Goal: Transaction & Acquisition: Purchase product/service

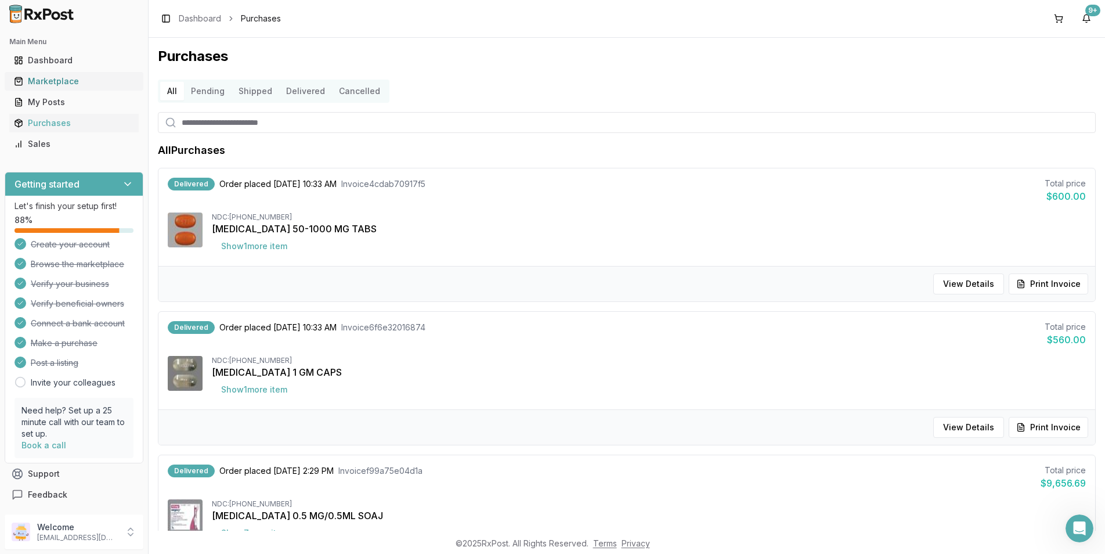
click at [34, 81] on div "Marketplace" at bounding box center [74, 81] width 120 height 12
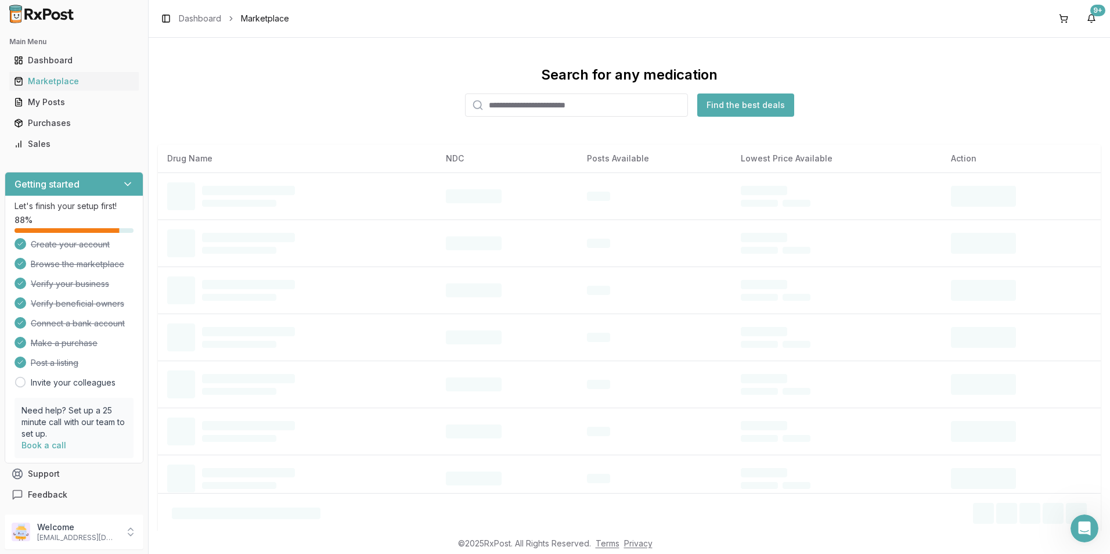
click at [510, 109] on input "search" at bounding box center [576, 104] width 223 height 23
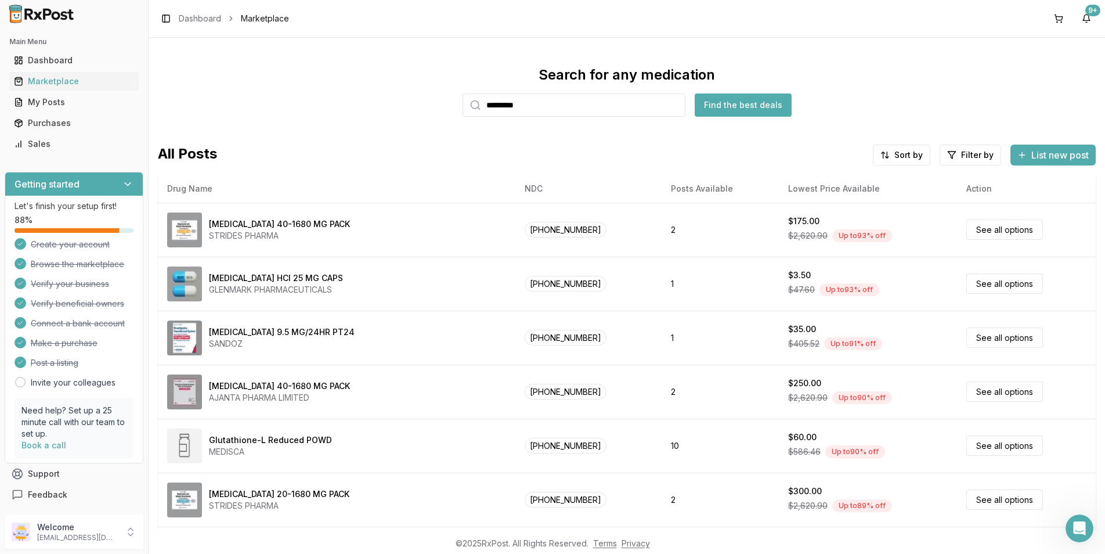
type input "*********"
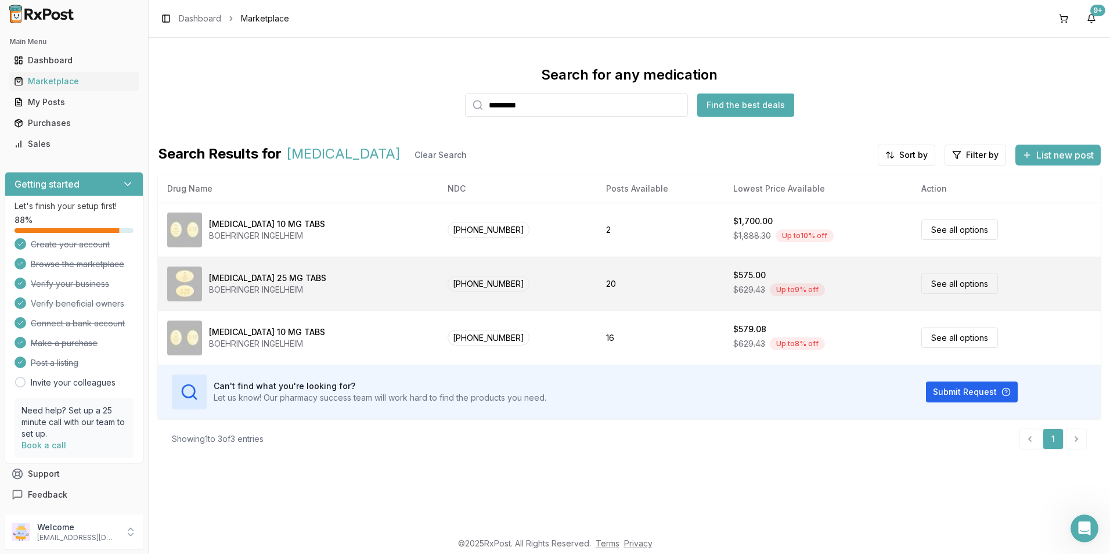
click at [943, 284] on link "See all options" at bounding box center [959, 283] width 77 height 20
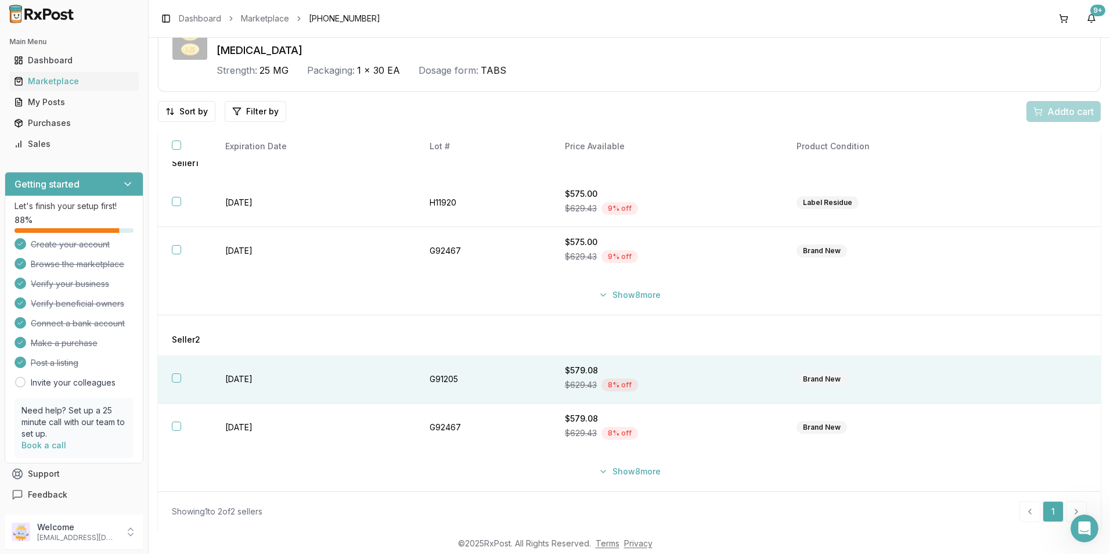
scroll to position [67, 0]
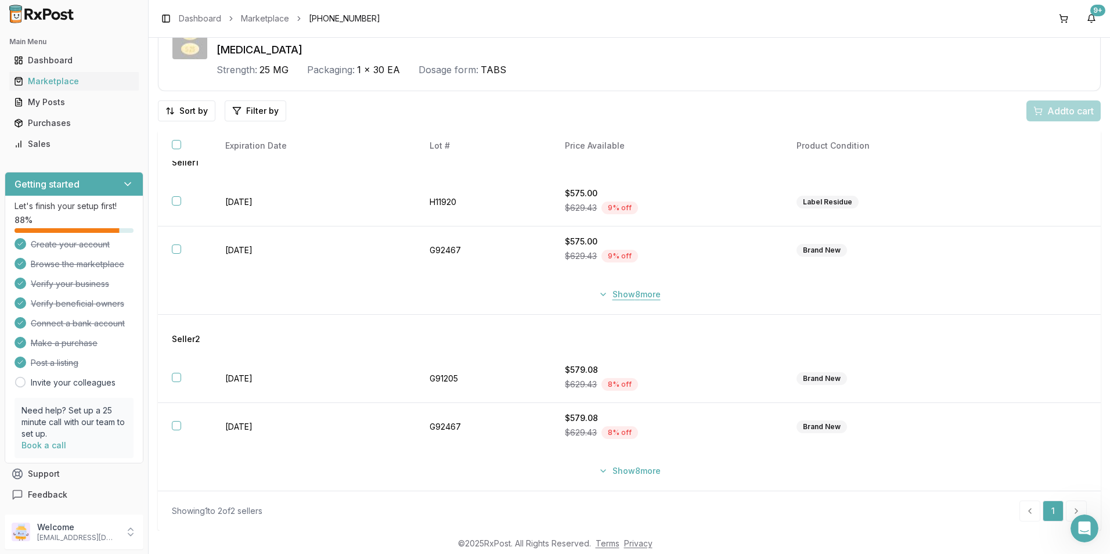
click at [595, 293] on button "Show 8 more" at bounding box center [629, 294] width 76 height 21
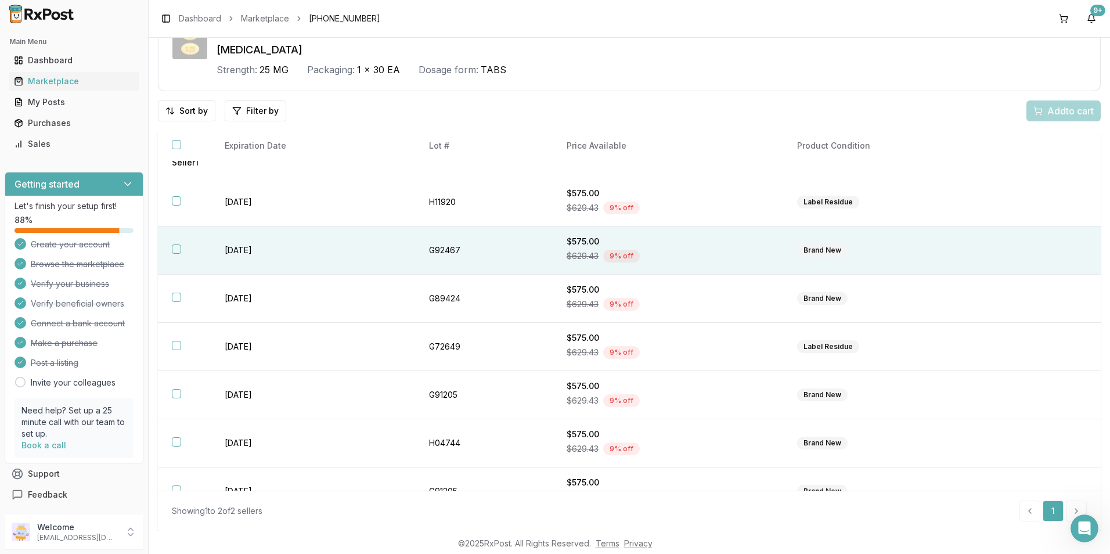
drag, startPoint x: 183, startPoint y: 199, endPoint x: 179, endPoint y: 227, distance: 28.2
click at [183, 200] on th at bounding box center [184, 202] width 53 height 48
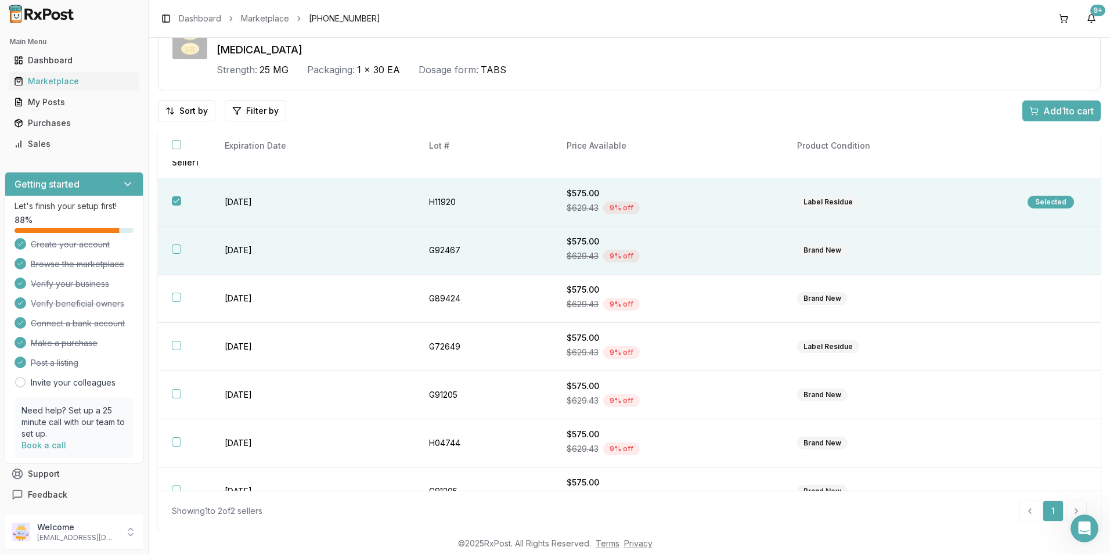
drag, startPoint x: 176, startPoint y: 242, endPoint x: 176, endPoint y: 259, distance: 16.8
click at [176, 246] on th at bounding box center [184, 250] width 53 height 48
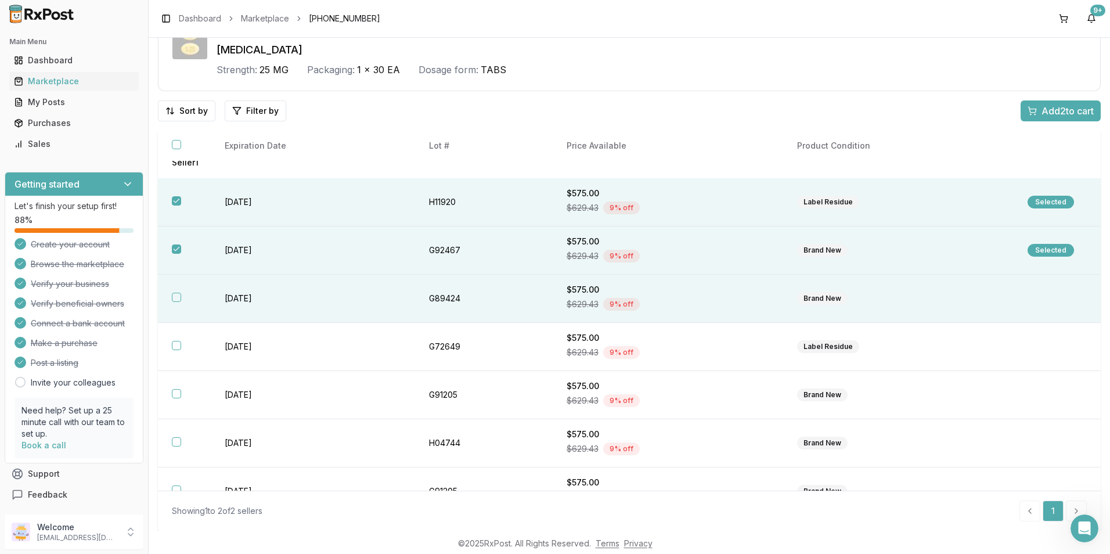
click at [176, 292] on th at bounding box center [184, 299] width 53 height 48
click at [1054, 110] on span "Add 3 to cart" at bounding box center [1067, 111] width 52 height 14
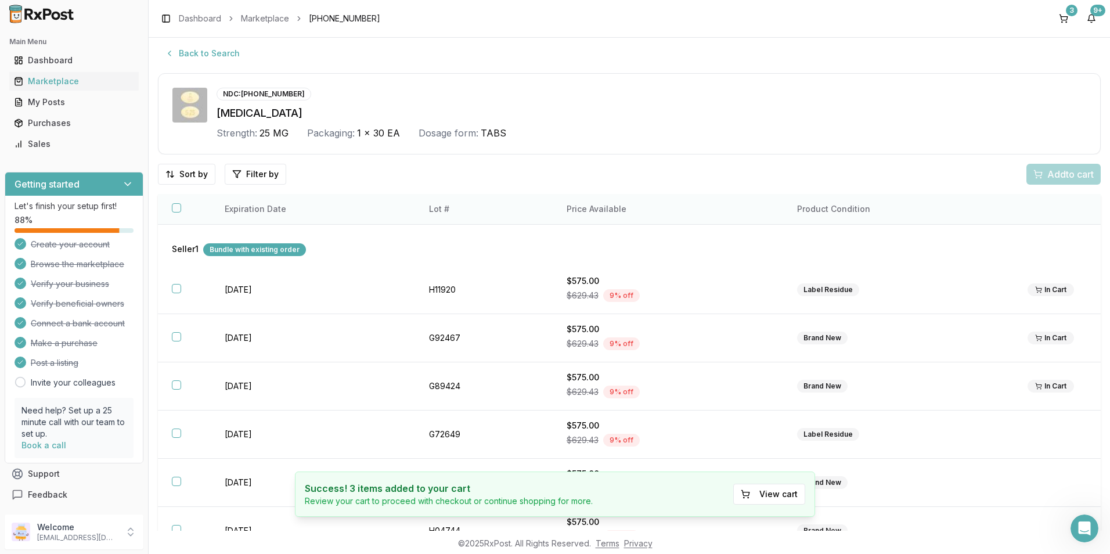
scroll to position [0, 0]
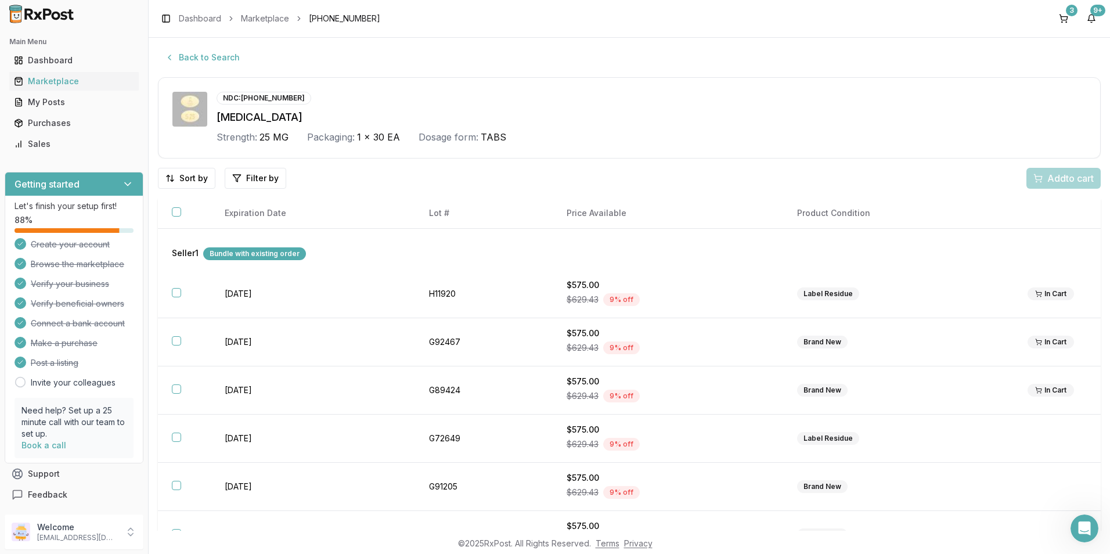
click at [207, 254] on div "Bundle with existing order" at bounding box center [254, 253] width 103 height 13
click at [234, 253] on div "Bundle with existing order" at bounding box center [254, 253] width 103 height 13
click at [1066, 17] on button "3" at bounding box center [1063, 18] width 19 height 19
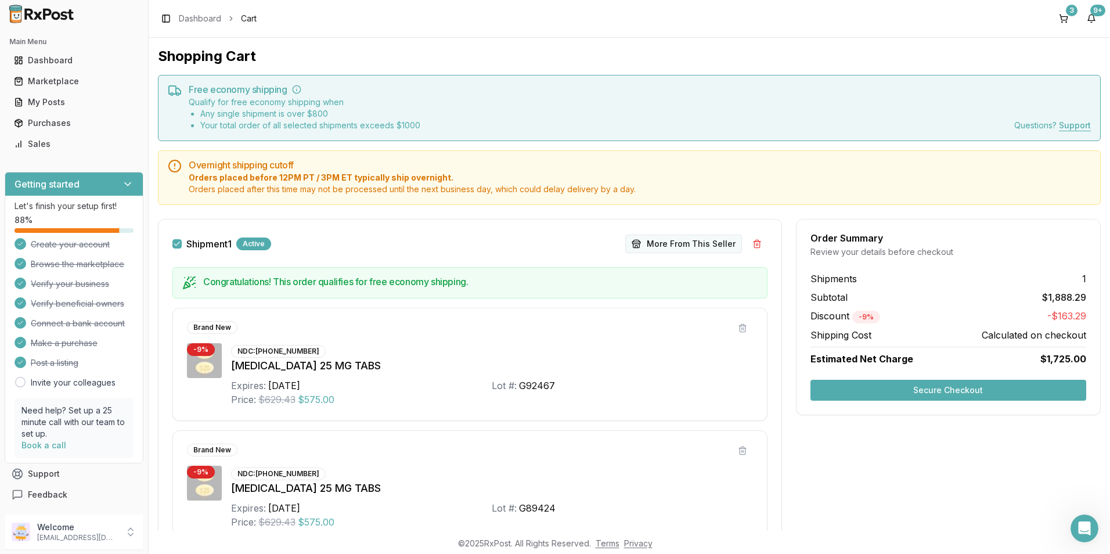
click at [665, 244] on button "More From This Seller" at bounding box center [683, 243] width 117 height 19
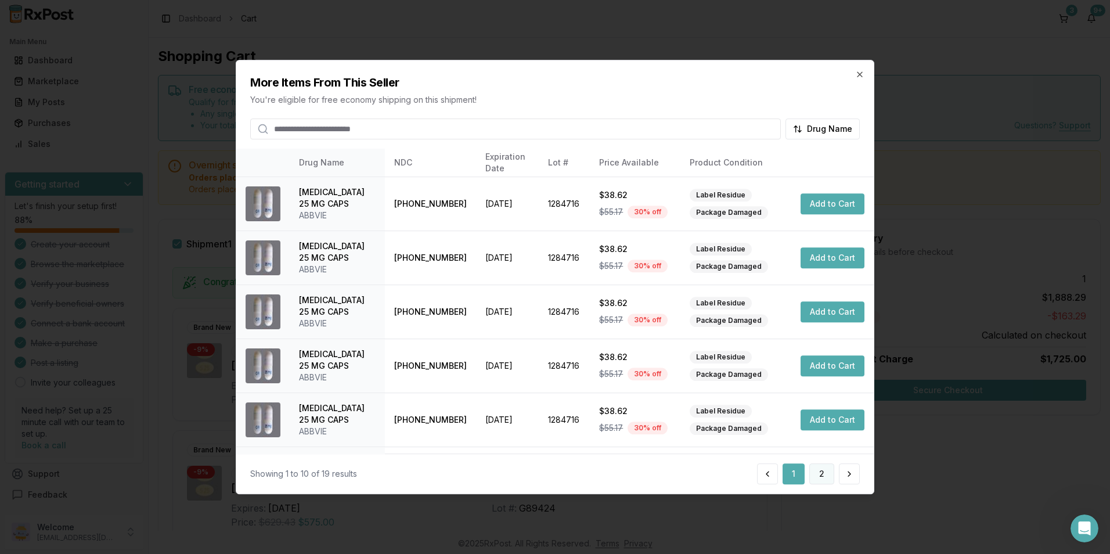
click at [820, 475] on button "2" at bounding box center [821, 473] width 25 height 21
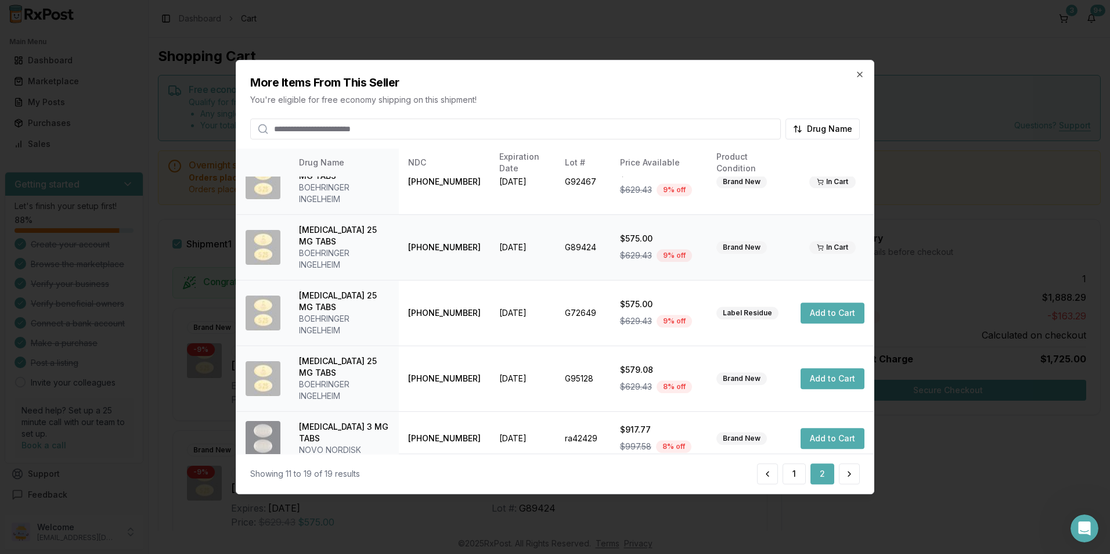
scroll to position [209, 0]
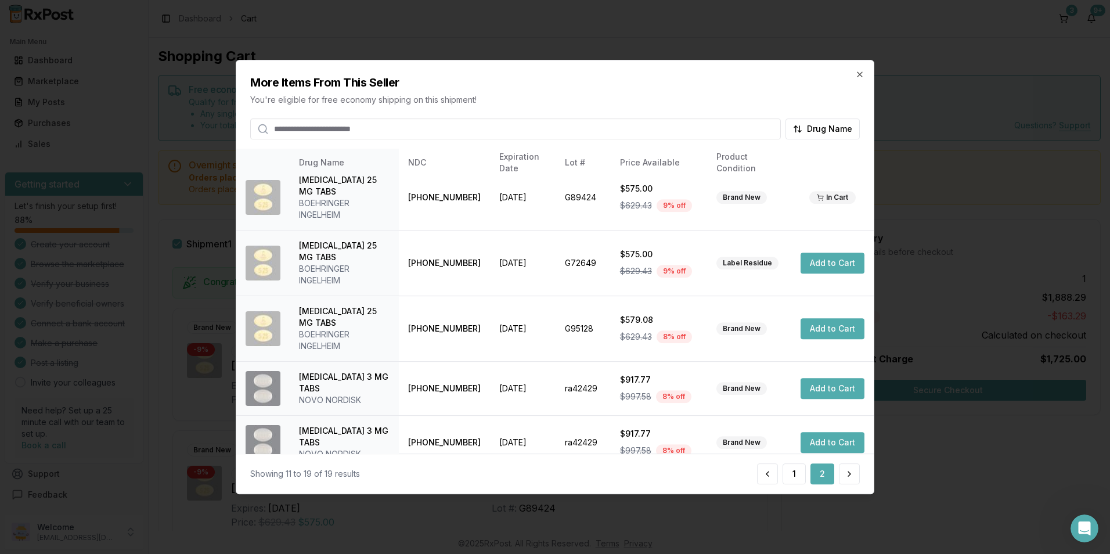
click at [827, 486] on button "Add to Cart" at bounding box center [832, 496] width 64 height 21
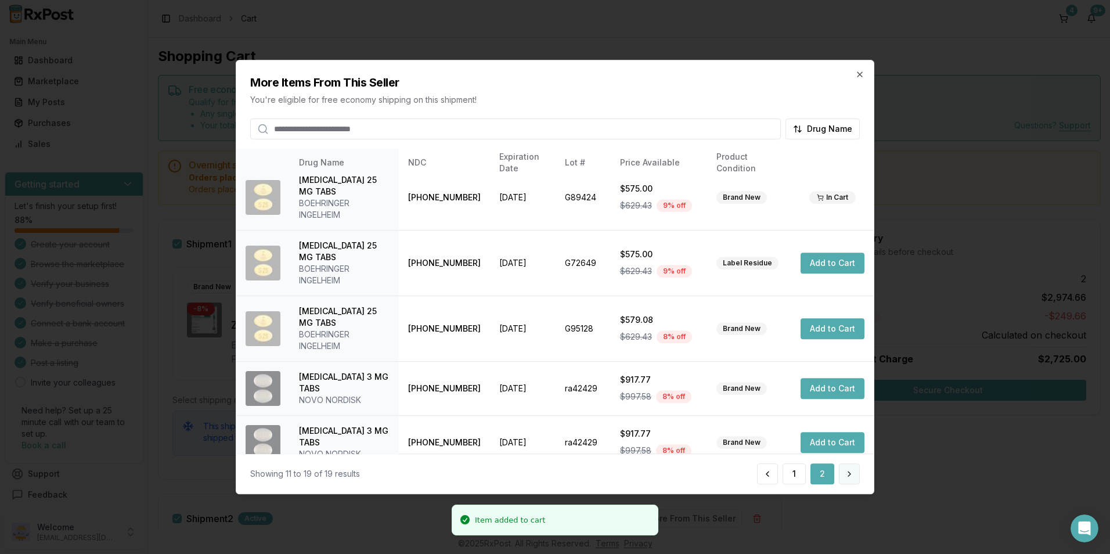
click at [850, 475] on button at bounding box center [849, 473] width 21 height 21
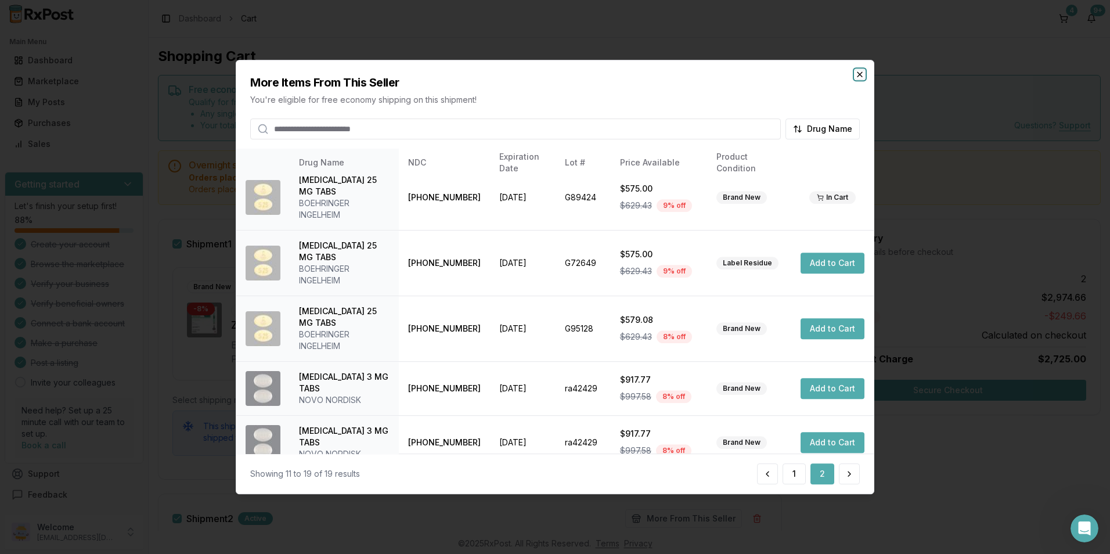
click at [860, 74] on icon "button" at bounding box center [859, 74] width 5 height 5
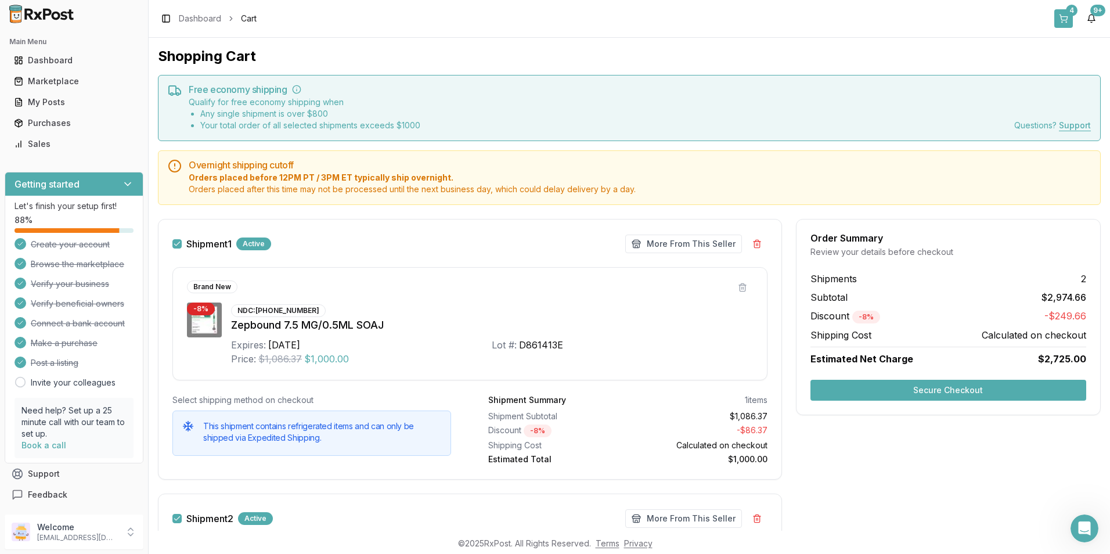
click at [1065, 13] on button "4" at bounding box center [1063, 18] width 19 height 19
click at [1062, 20] on button "4" at bounding box center [1063, 18] width 19 height 19
click at [37, 60] on div "Dashboard" at bounding box center [74, 61] width 120 height 12
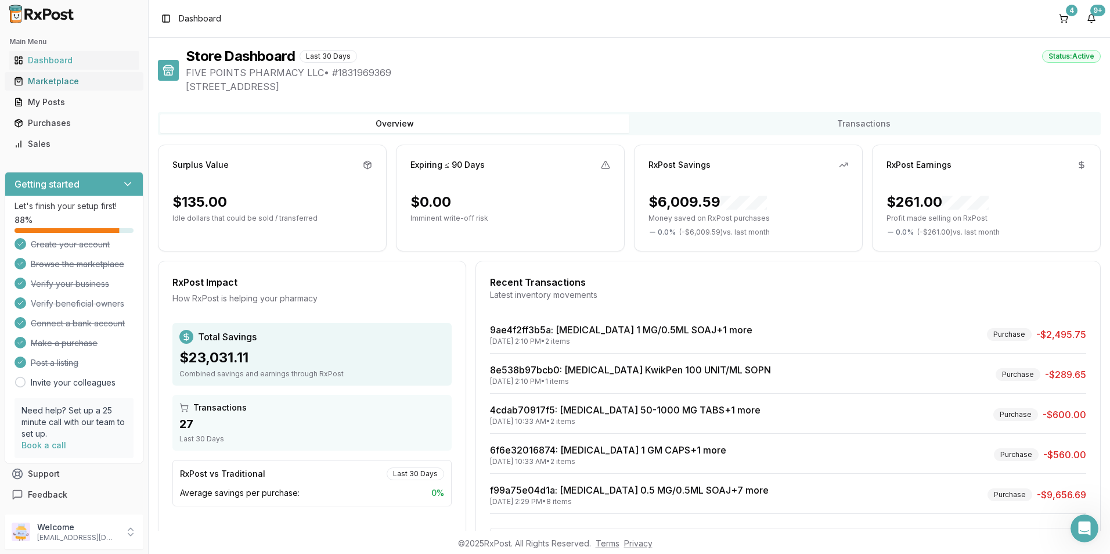
click at [45, 82] on div "Marketplace" at bounding box center [74, 81] width 120 height 12
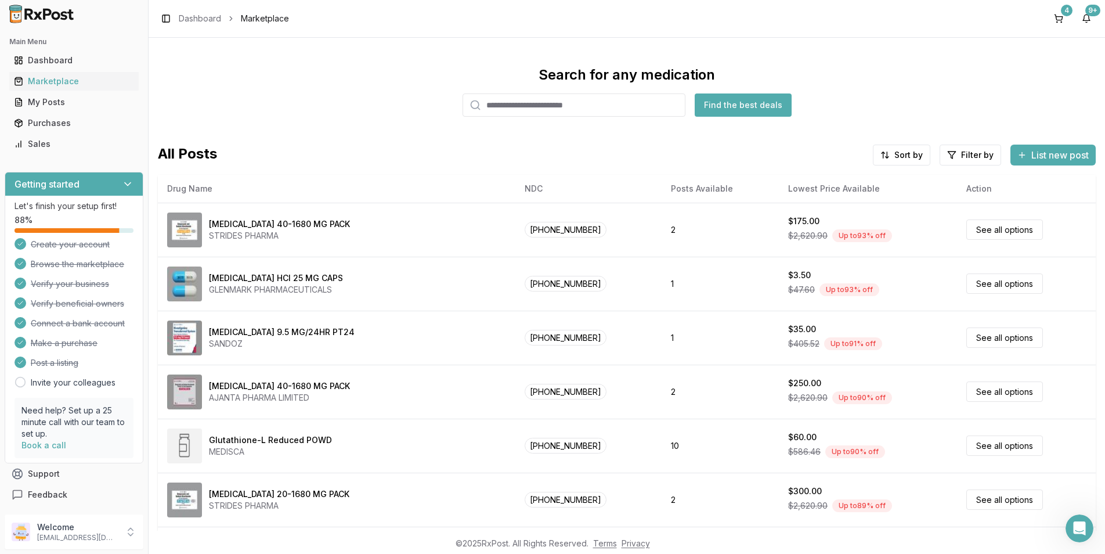
click at [509, 106] on input "search" at bounding box center [574, 104] width 223 height 23
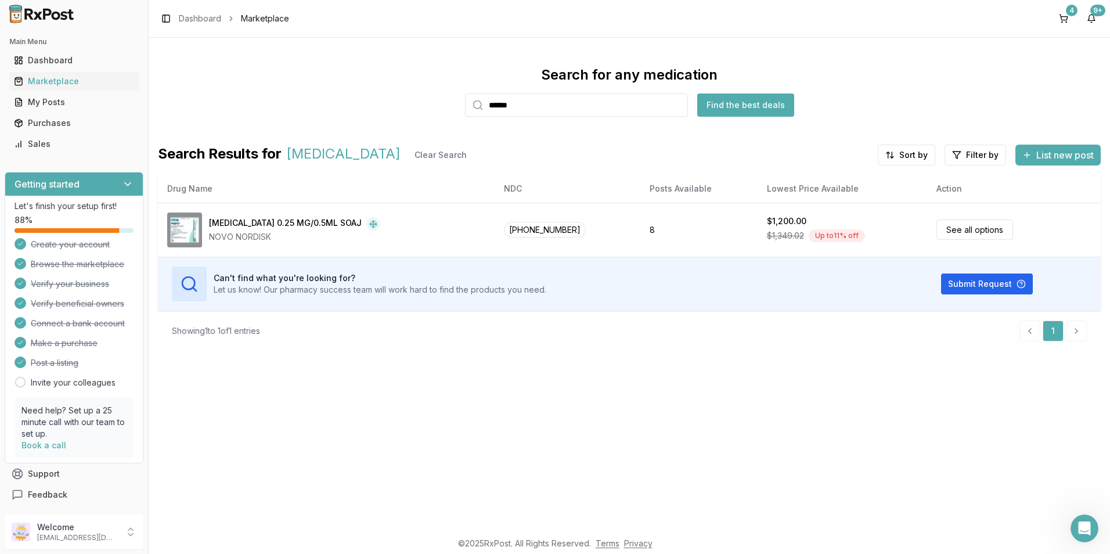
drag, startPoint x: 544, startPoint y: 103, endPoint x: 288, endPoint y: 104, distance: 256.6
click at [290, 104] on div "Search for any medication ****** Find the best deals" at bounding box center [629, 91] width 943 height 51
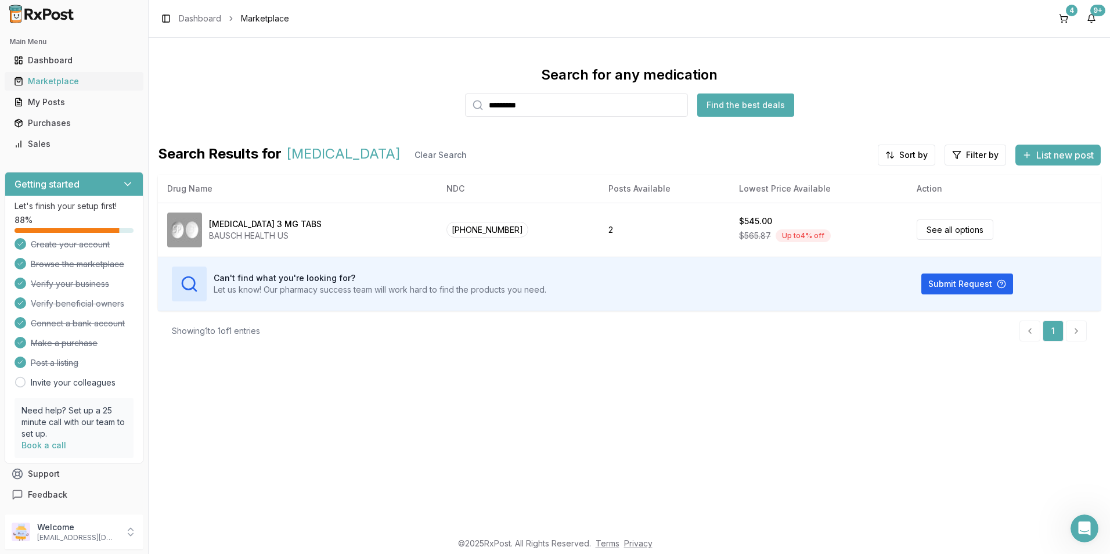
drag, startPoint x: 549, startPoint y: 110, endPoint x: 90, endPoint y: 72, distance: 460.7
click at [91, 72] on div "Main Menu Dashboard Marketplace My Posts Purchases Sales Getting started Let's …" at bounding box center [555, 277] width 1110 height 554
type input "*******"
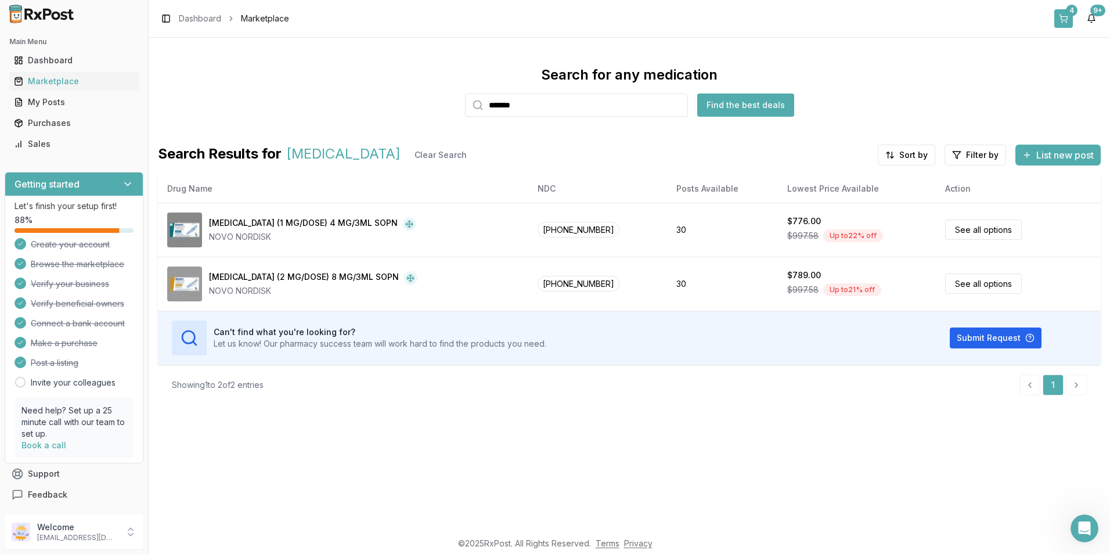
click at [1063, 19] on button "4" at bounding box center [1063, 18] width 19 height 19
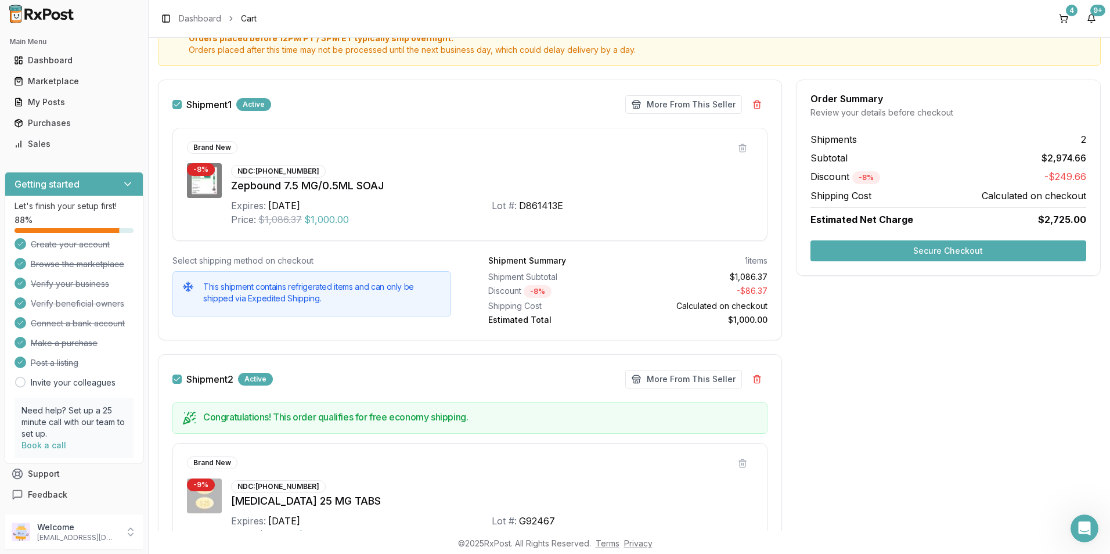
scroll to position [135, 0]
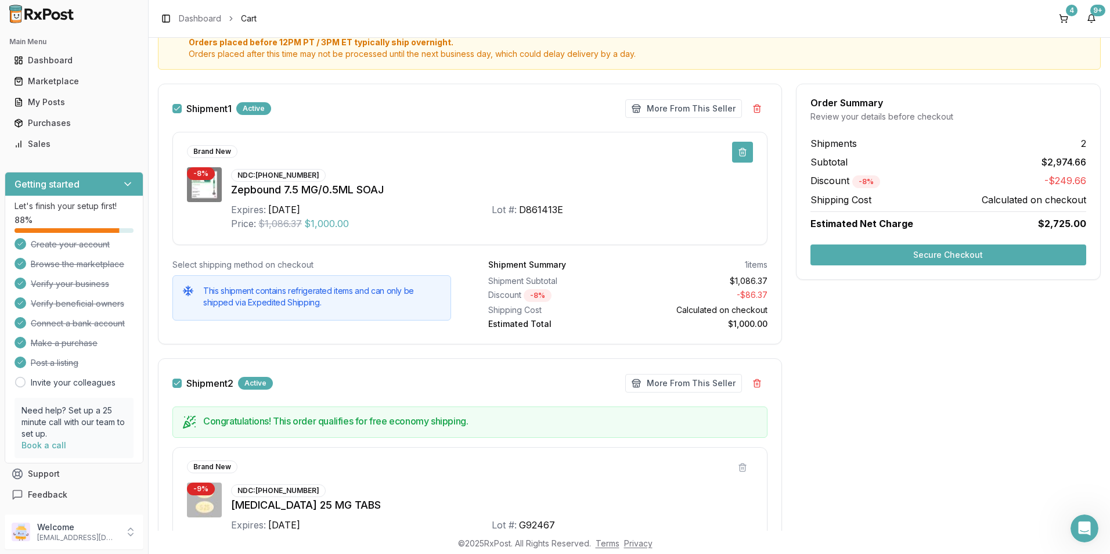
click at [733, 151] on button at bounding box center [742, 152] width 21 height 21
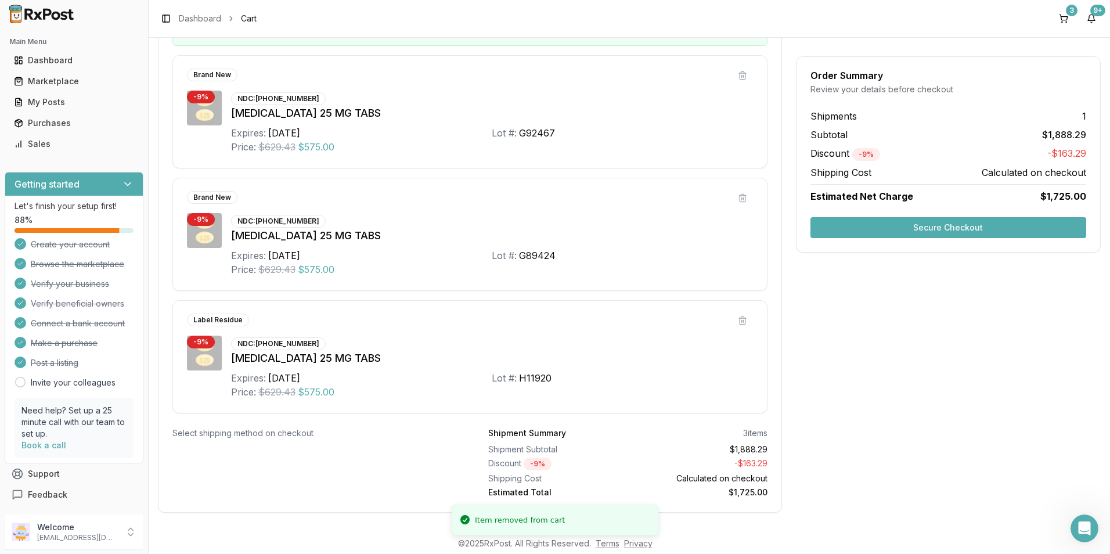
scroll to position [267, 0]
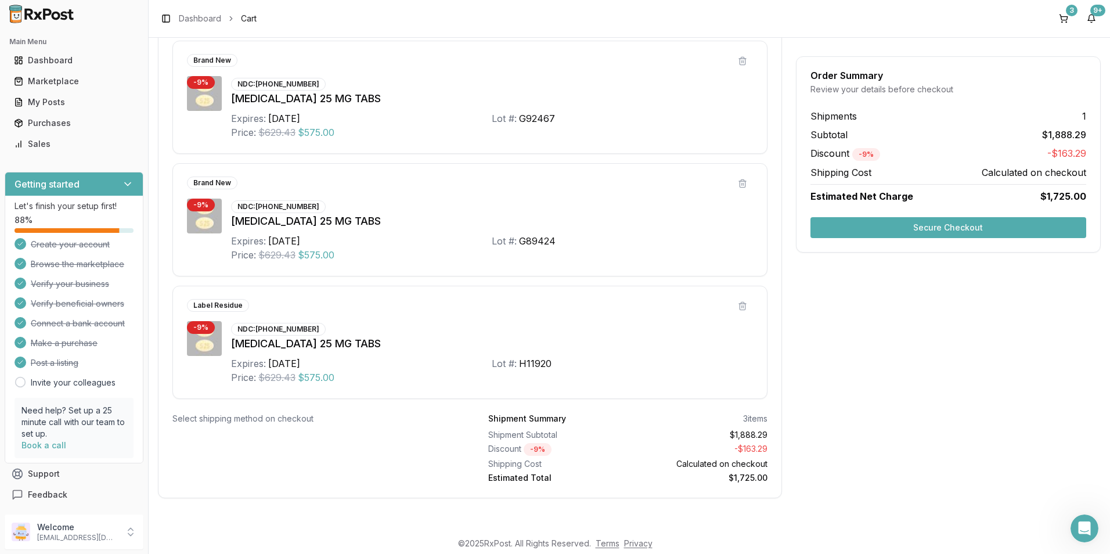
click at [835, 229] on button "Secure Checkout" at bounding box center [948, 227] width 276 height 21
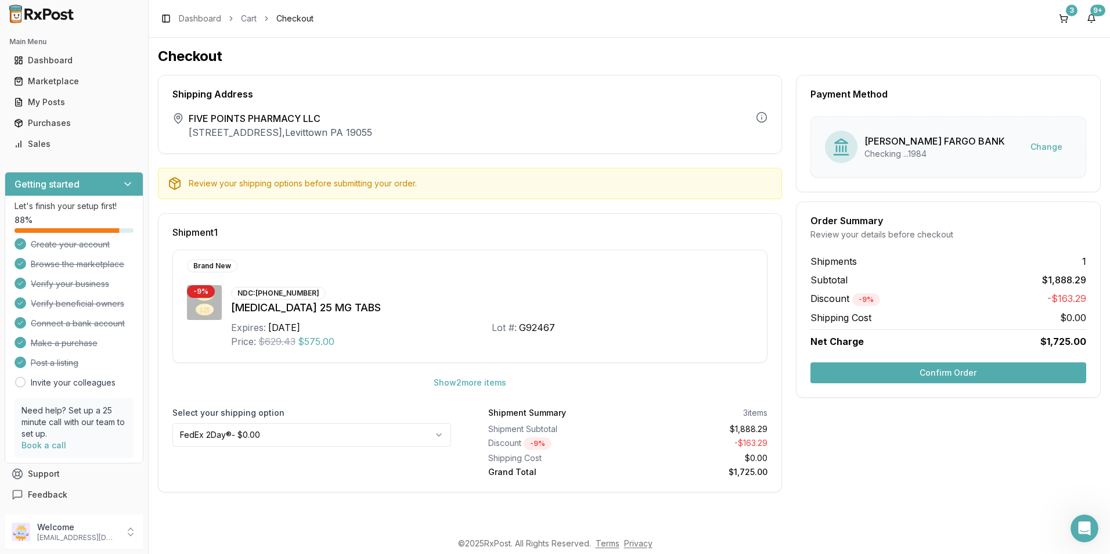
click at [915, 370] on button "Confirm Order" at bounding box center [948, 372] width 276 height 21
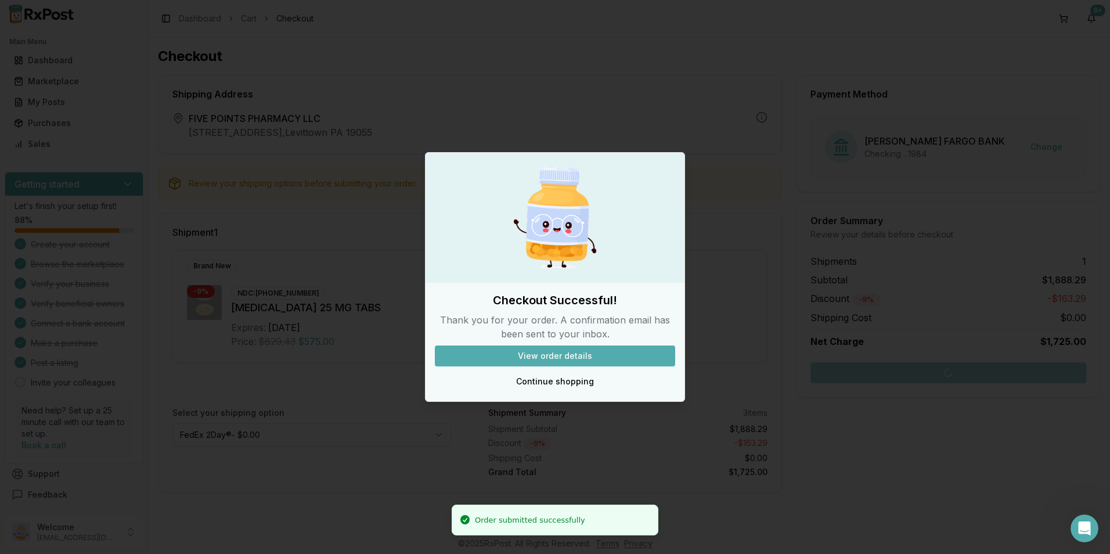
click at [476, 352] on button "View order details" at bounding box center [555, 355] width 240 height 21
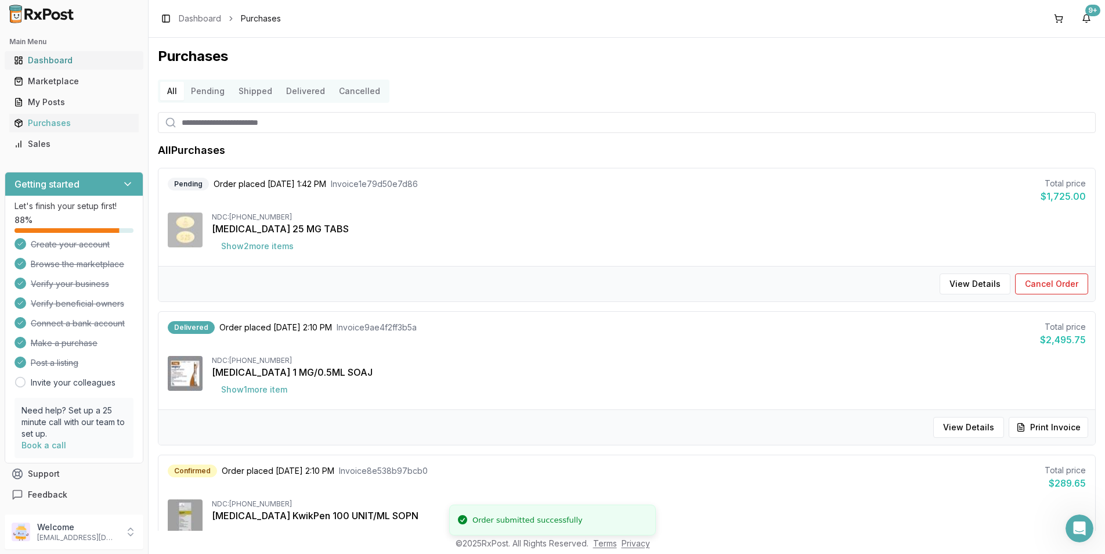
click at [40, 59] on div "Dashboard" at bounding box center [74, 61] width 120 height 12
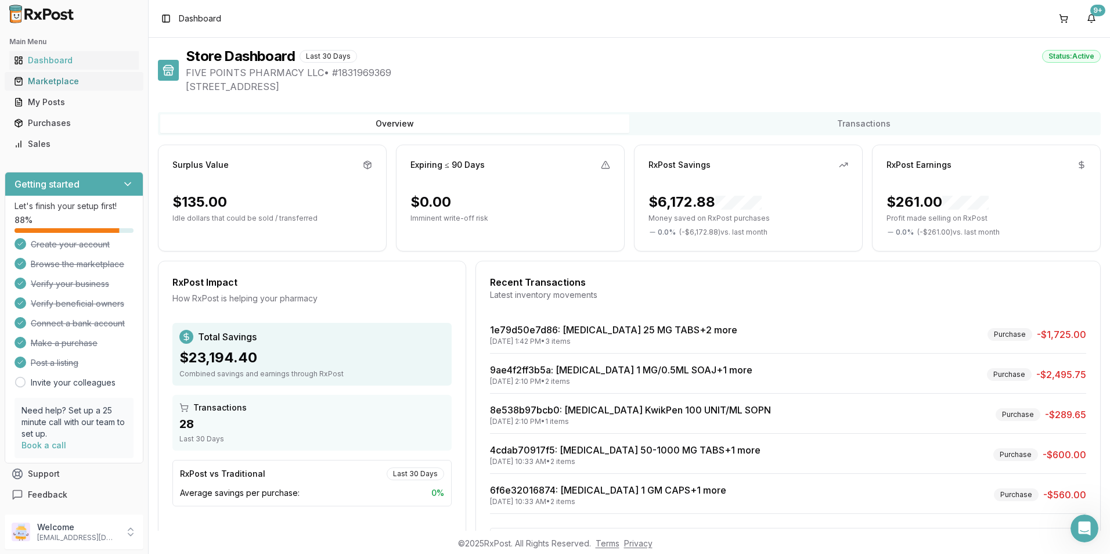
click at [42, 82] on div "Marketplace" at bounding box center [74, 81] width 120 height 12
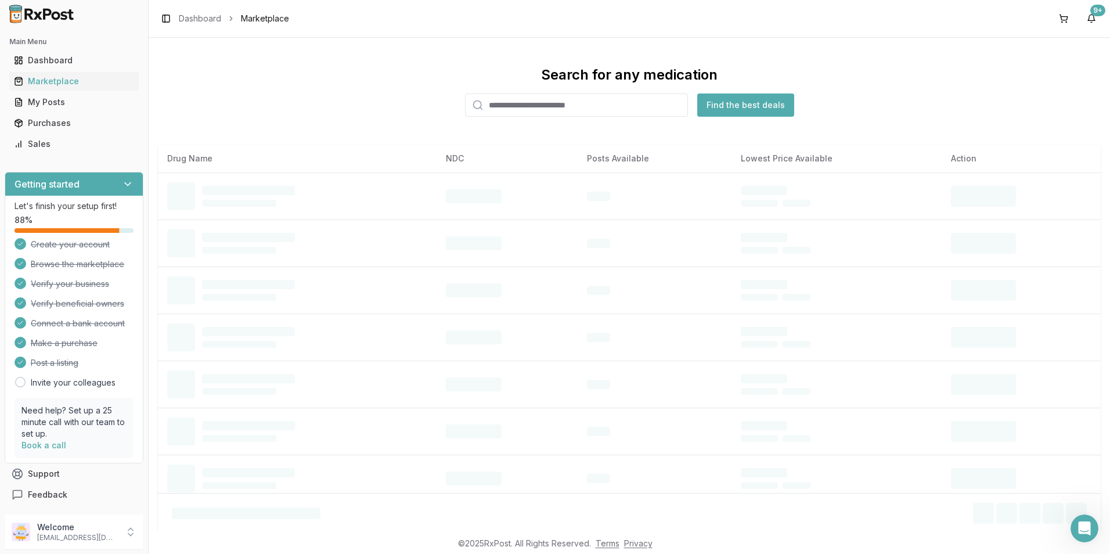
click at [528, 107] on input "search" at bounding box center [576, 104] width 223 height 23
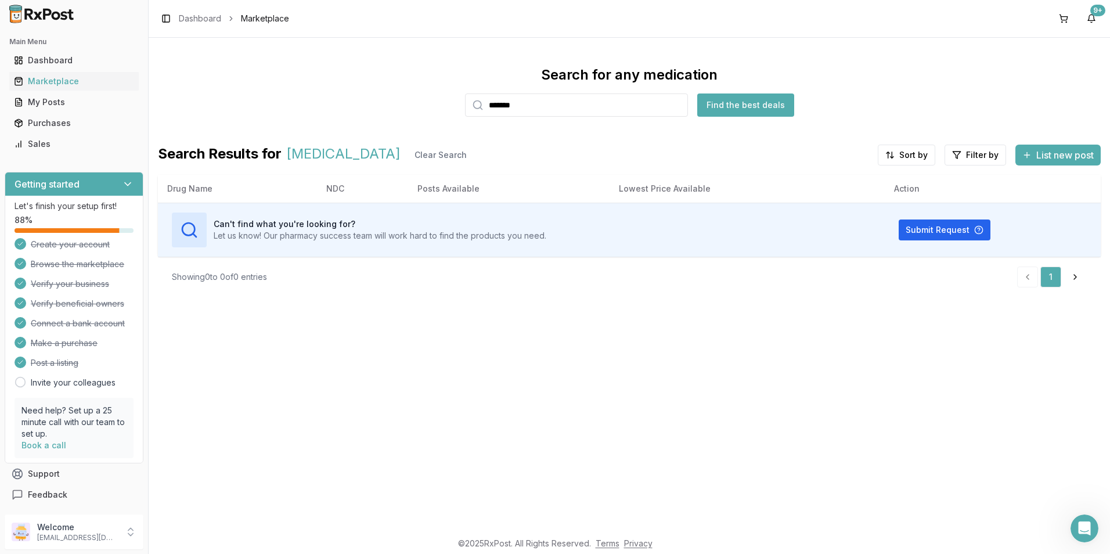
click at [735, 106] on button "Find the best deals" at bounding box center [745, 104] width 97 height 23
drag, startPoint x: 550, startPoint y: 110, endPoint x: 283, endPoint y: 73, distance: 269.5
click at [283, 73] on div "Search for any medication ******* Find the best deals" at bounding box center [629, 91] width 943 height 51
type input "*******"
click at [747, 100] on button "Find the best deals" at bounding box center [745, 104] width 97 height 23
